Goal: Task Accomplishment & Management: Use online tool/utility

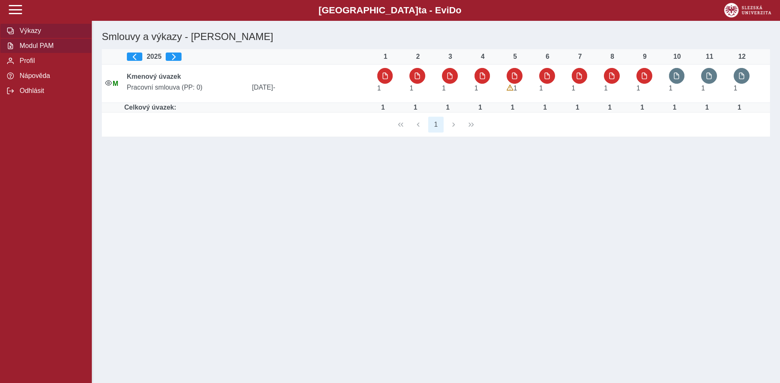
click at [38, 50] on span "Modul PAM" at bounding box center [51, 46] width 68 height 8
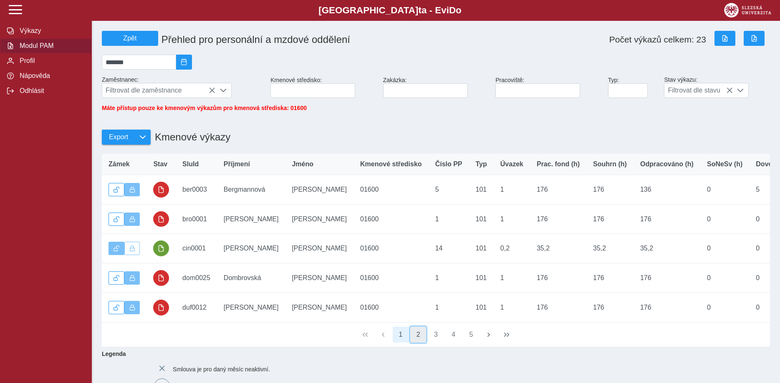
click at [418, 339] on button "2" at bounding box center [418, 335] width 16 height 16
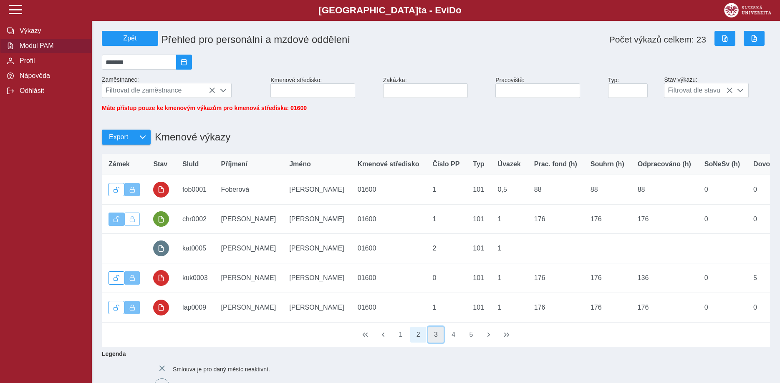
click at [434, 339] on button "3" at bounding box center [436, 335] width 16 height 16
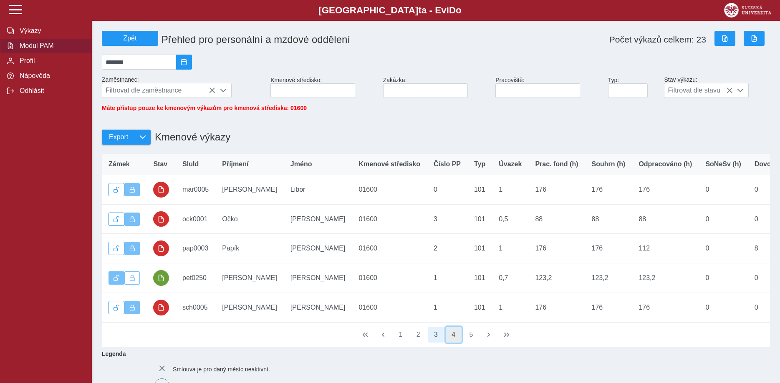
click at [453, 342] on button "4" at bounding box center [453, 335] width 16 height 16
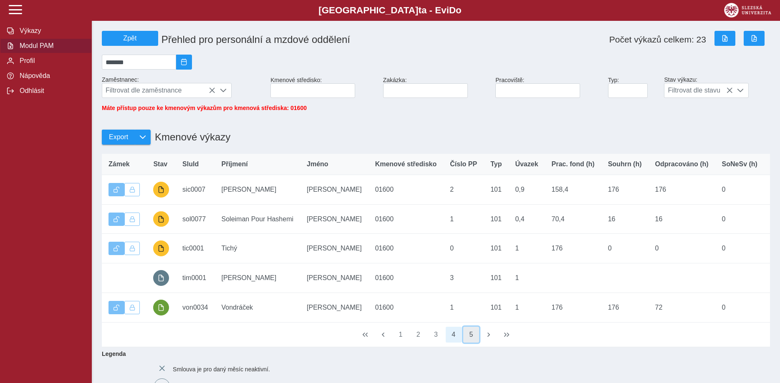
click at [467, 340] on button "5" at bounding box center [471, 335] width 16 height 16
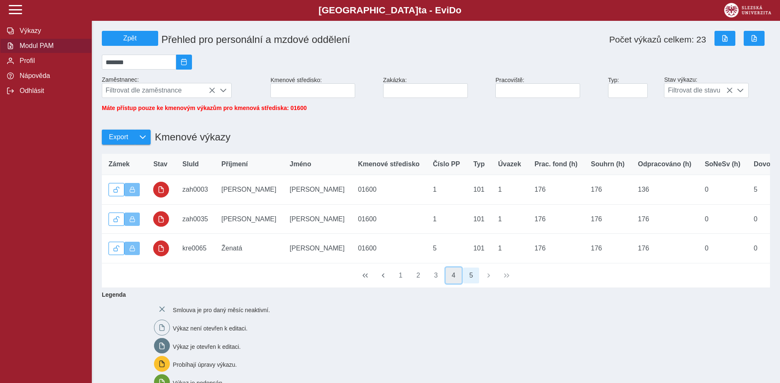
click at [453, 283] on button "4" at bounding box center [453, 276] width 16 height 16
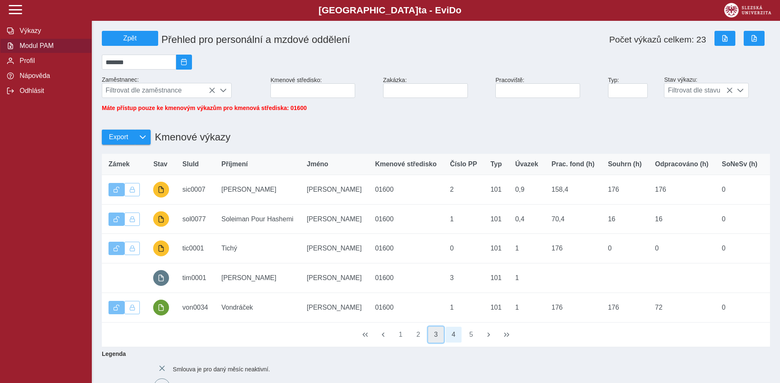
click at [434, 341] on button "3" at bounding box center [436, 335] width 16 height 16
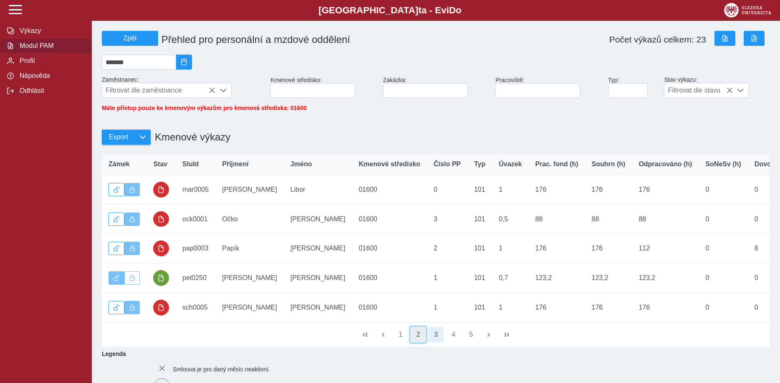
click at [416, 339] on button "2" at bounding box center [418, 335] width 16 height 16
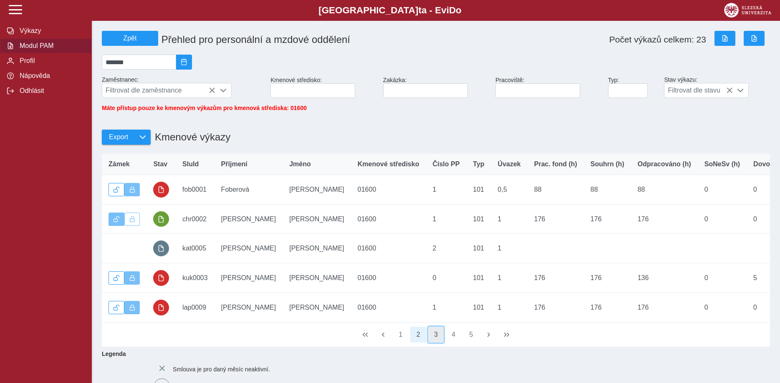
click at [432, 339] on button "3" at bounding box center [436, 335] width 16 height 16
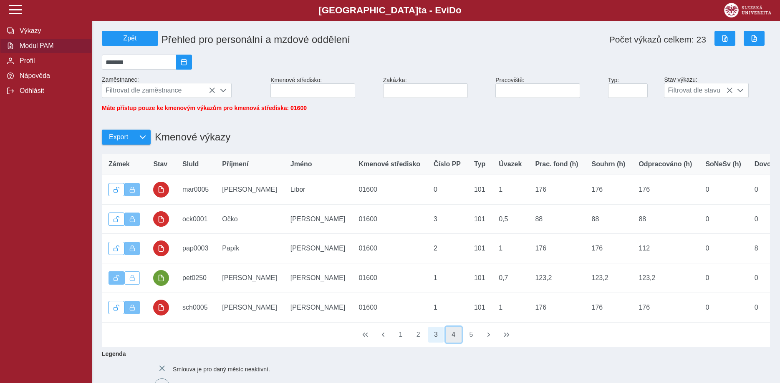
click at [455, 338] on button "4" at bounding box center [453, 335] width 16 height 16
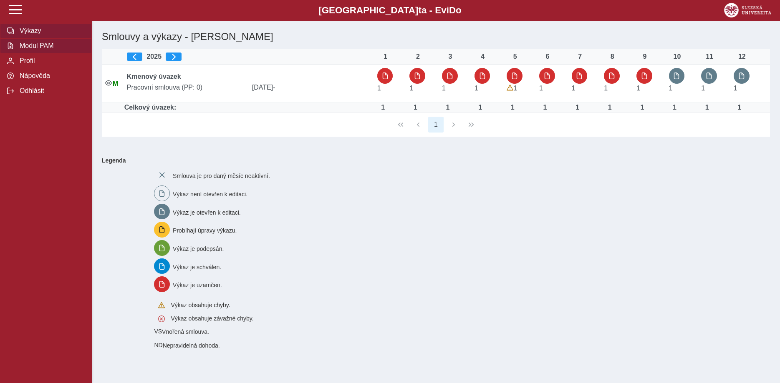
click at [42, 50] on span "Modul PAM" at bounding box center [51, 46] width 68 height 8
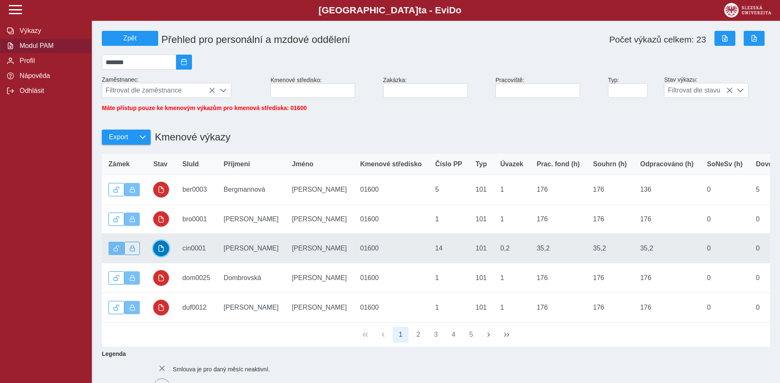
click at [158, 252] on span "button" at bounding box center [161, 248] width 7 height 7
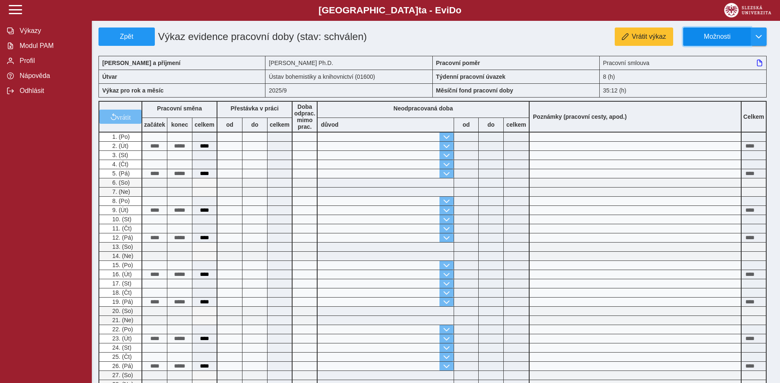
click at [696, 35] on span "Možnosti" at bounding box center [717, 37] width 54 height 8
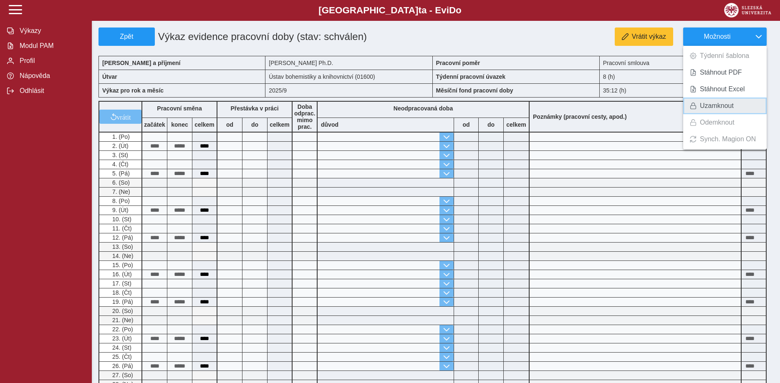
click at [707, 104] on span "Uzamknout" at bounding box center [716, 106] width 34 height 7
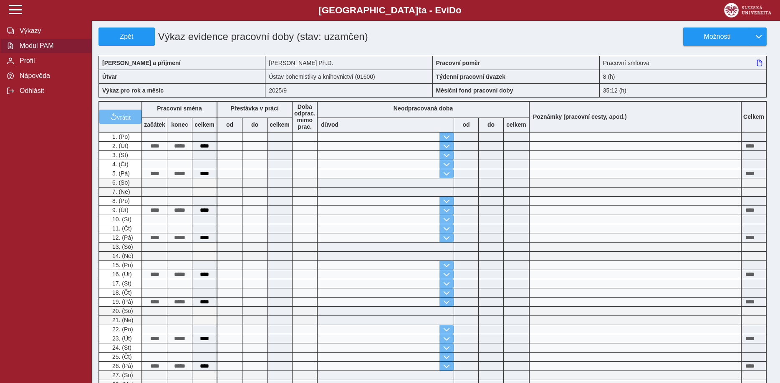
click at [42, 50] on span "Modul PAM" at bounding box center [51, 46] width 68 height 8
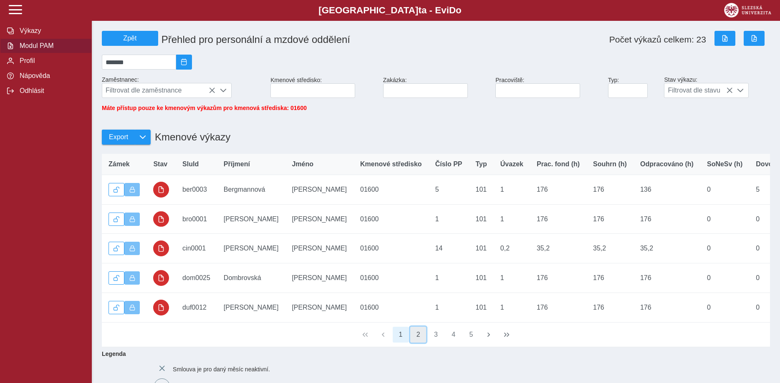
click at [416, 340] on button "2" at bounding box center [418, 335] width 16 height 16
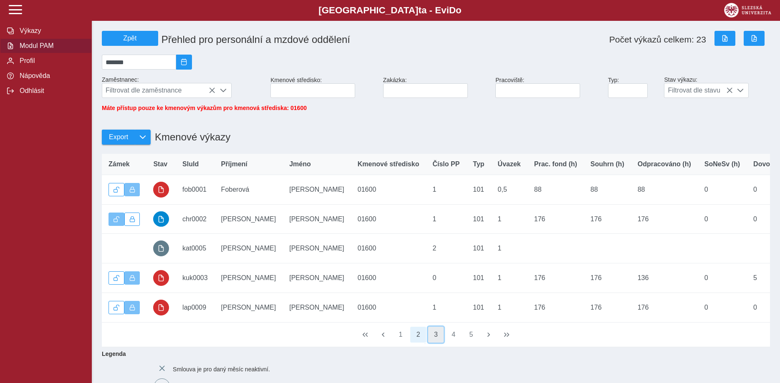
click at [431, 339] on button "3" at bounding box center [436, 335] width 16 height 16
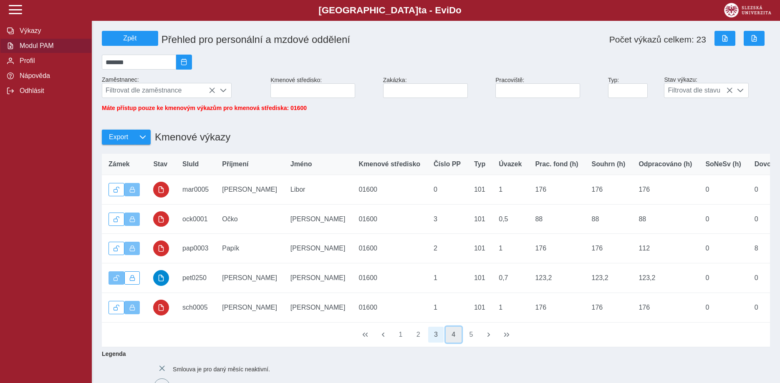
click at [451, 339] on button "4" at bounding box center [453, 335] width 16 height 16
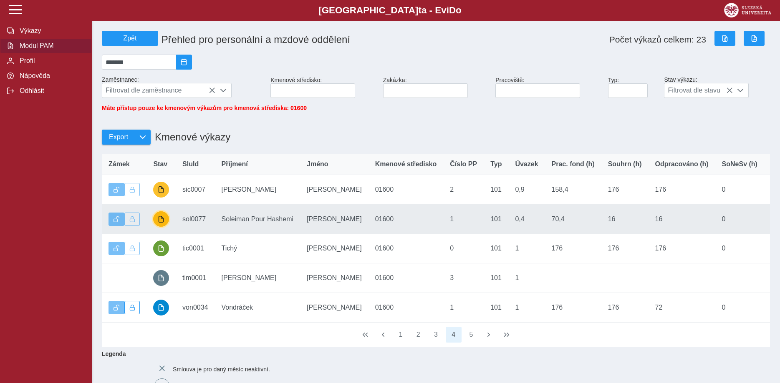
click at [159, 223] on span "button" at bounding box center [161, 219] width 7 height 7
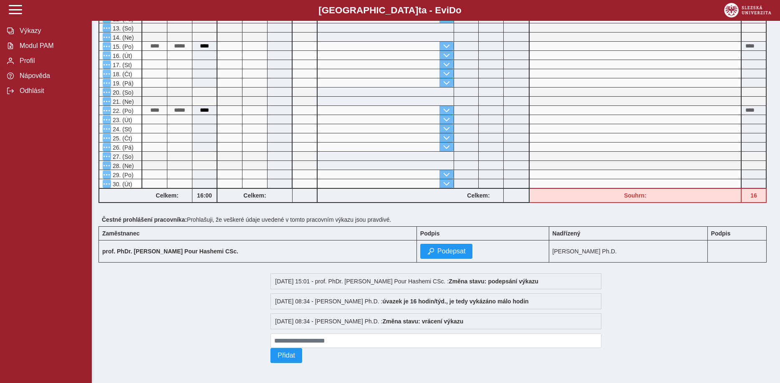
scroll to position [121, 0]
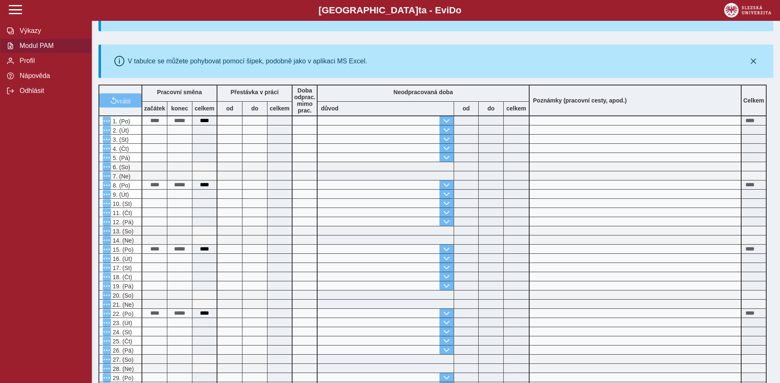
click at [28, 50] on span "Modul PAM" at bounding box center [51, 46] width 68 height 8
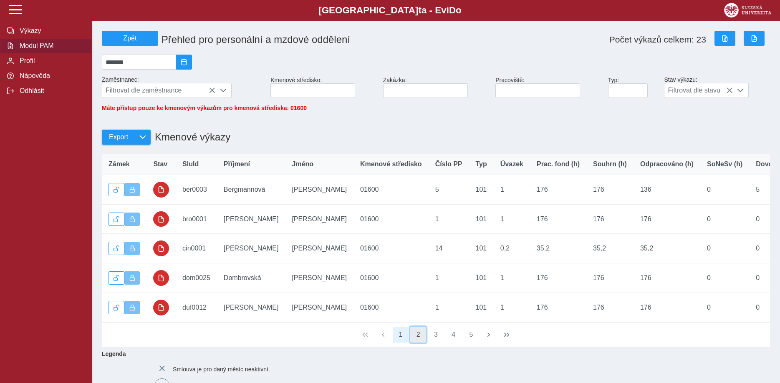
click at [419, 340] on button "2" at bounding box center [418, 335] width 16 height 16
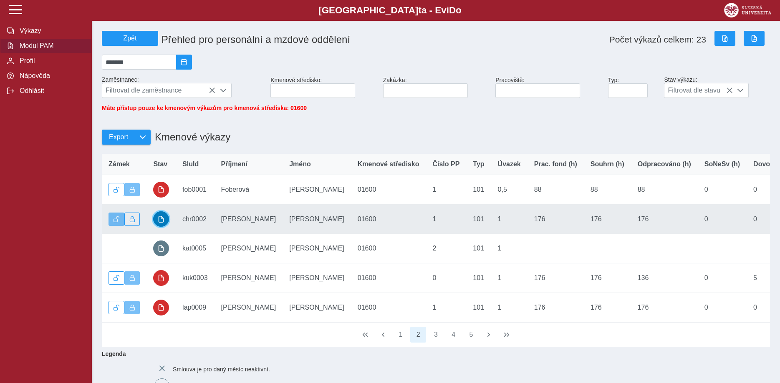
click at [163, 223] on span "button" at bounding box center [161, 219] width 7 height 7
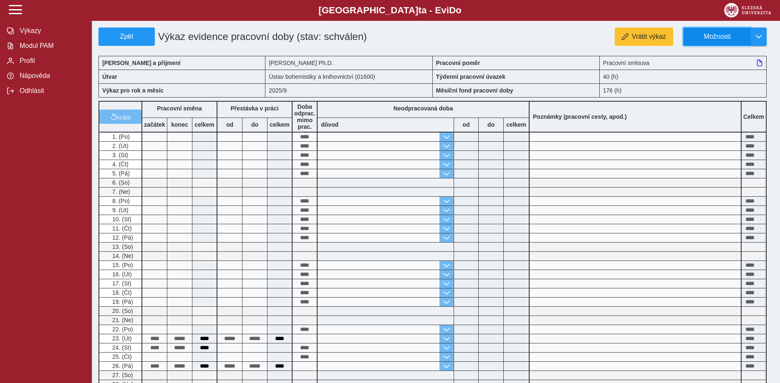
click at [720, 36] on span "Možnosti" at bounding box center [717, 37] width 54 height 8
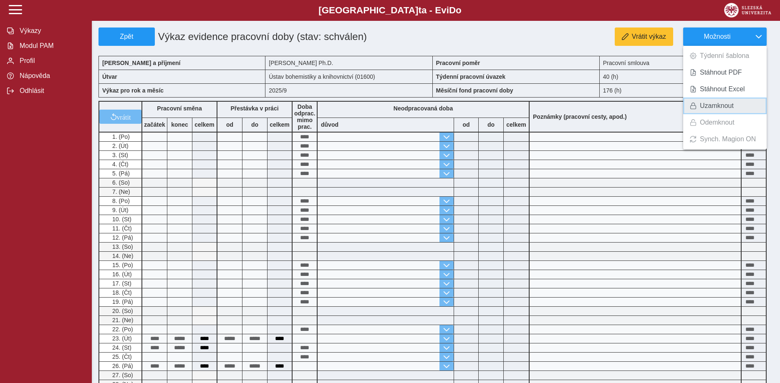
click at [716, 105] on span "Uzamknout" at bounding box center [716, 106] width 34 height 7
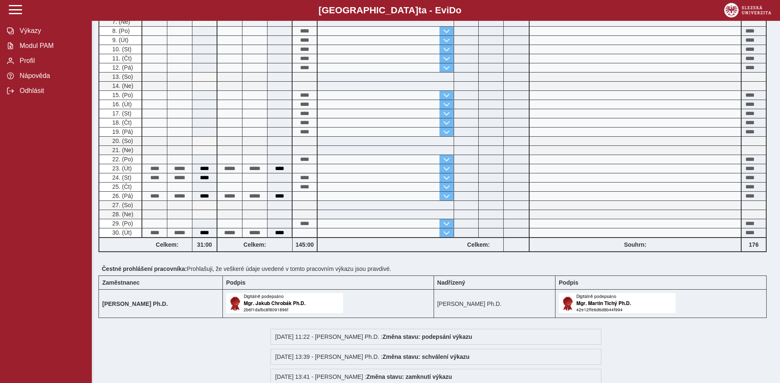
scroll to position [234, 0]
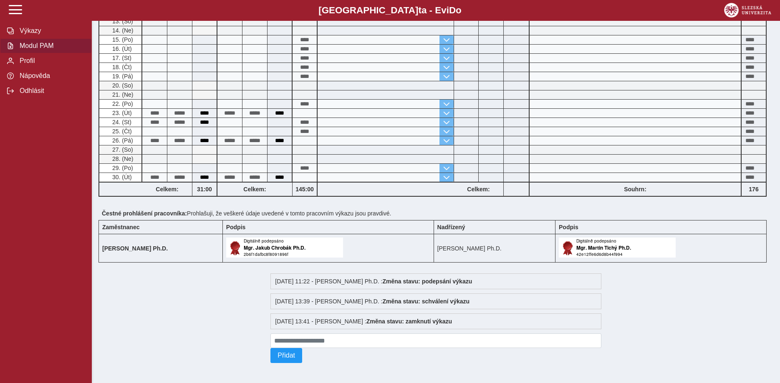
click at [21, 50] on span "Modul PAM" at bounding box center [51, 46] width 68 height 8
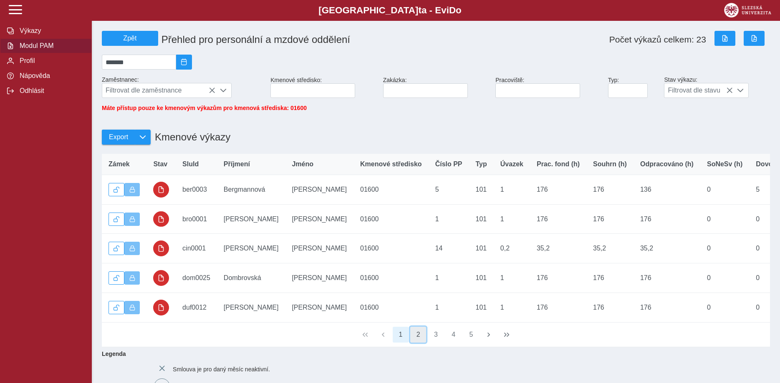
click at [419, 341] on button "2" at bounding box center [418, 335] width 16 height 16
click at [435, 341] on button "3" at bounding box center [436, 335] width 16 height 16
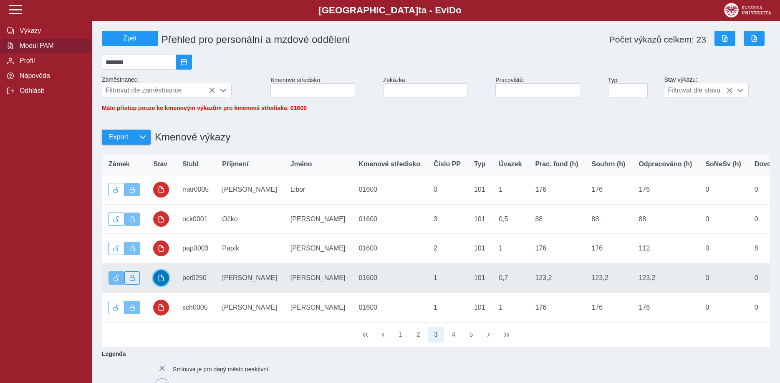
click at [161, 282] on span "button" at bounding box center [161, 278] width 7 height 7
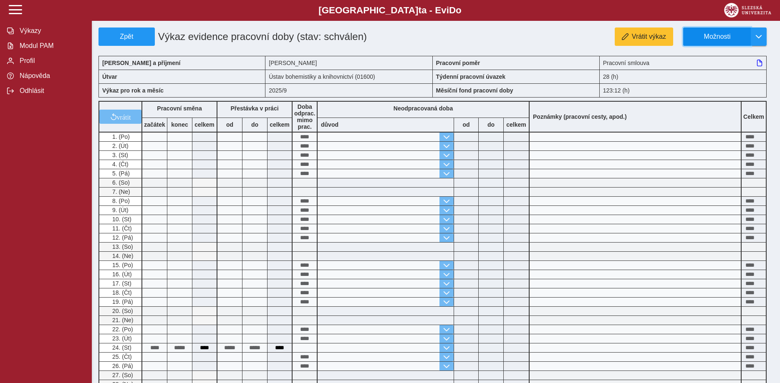
click at [725, 34] on span "Možnosti" at bounding box center [717, 37] width 54 height 8
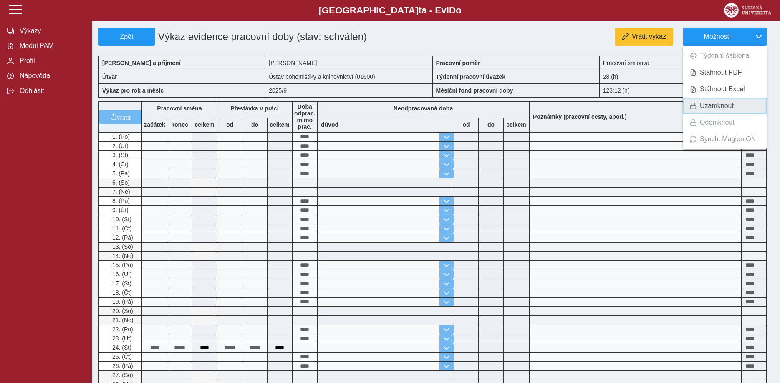
click at [702, 106] on span "Uzamknout" at bounding box center [716, 106] width 34 height 7
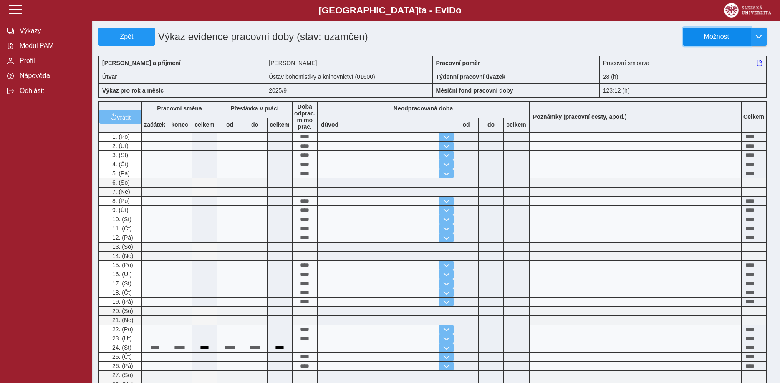
click at [698, 35] on span "Možnosti" at bounding box center [717, 37] width 54 height 8
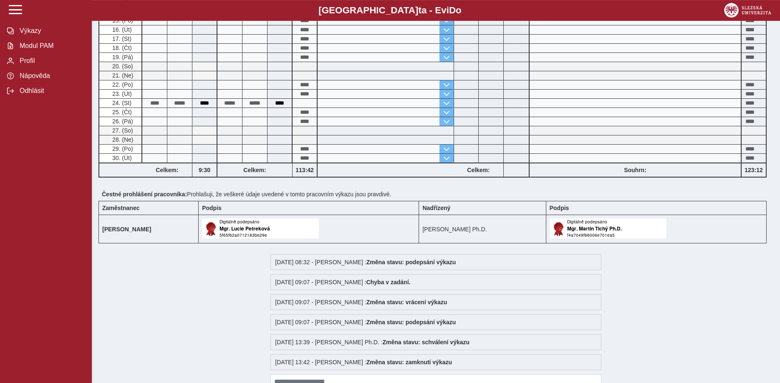
scroll to position [296, 0]
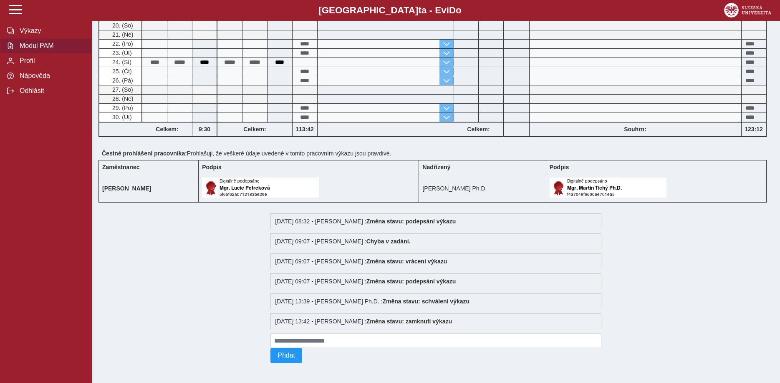
click at [23, 50] on span "Modul PAM" at bounding box center [51, 46] width 68 height 8
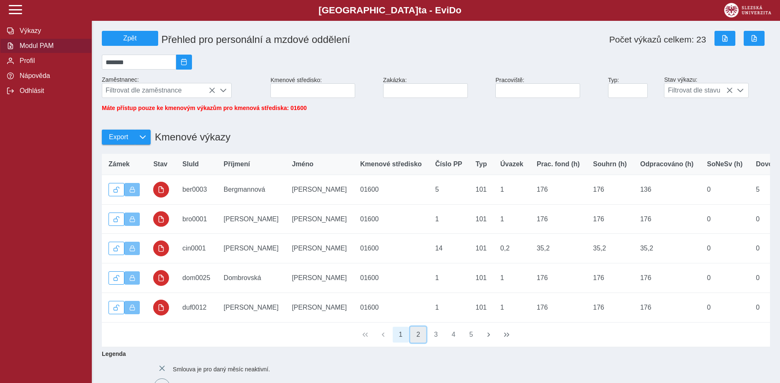
click at [416, 339] on button "2" at bounding box center [418, 335] width 16 height 16
click at [435, 341] on button "3" at bounding box center [436, 335] width 16 height 16
click at [452, 341] on button "4" at bounding box center [453, 335] width 16 height 16
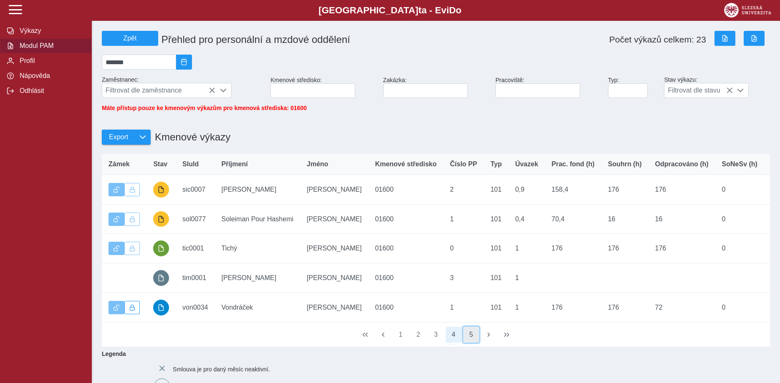
click at [469, 342] on button "5" at bounding box center [471, 335] width 16 height 16
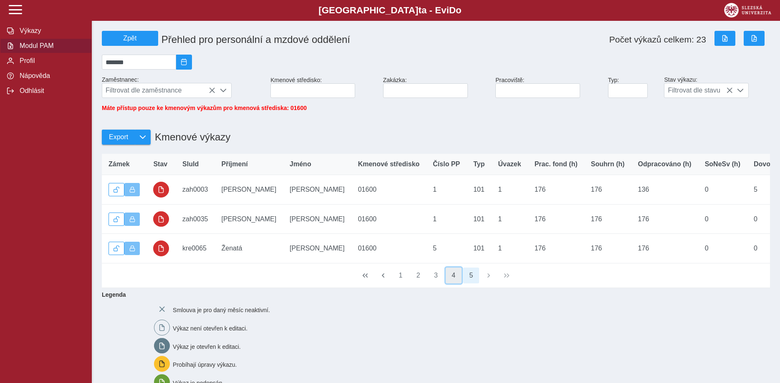
click at [451, 284] on button "4" at bounding box center [453, 276] width 16 height 16
